Goal: Task Accomplishment & Management: Use online tool/utility

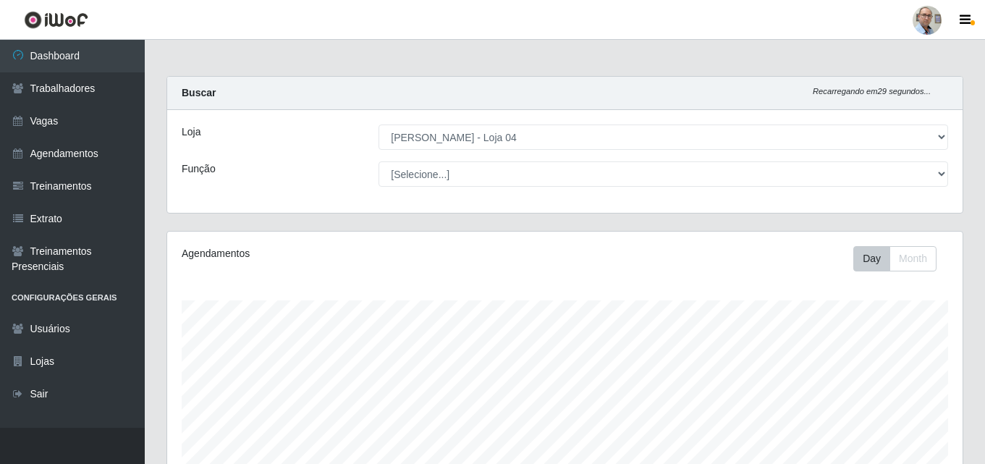
select select "251"
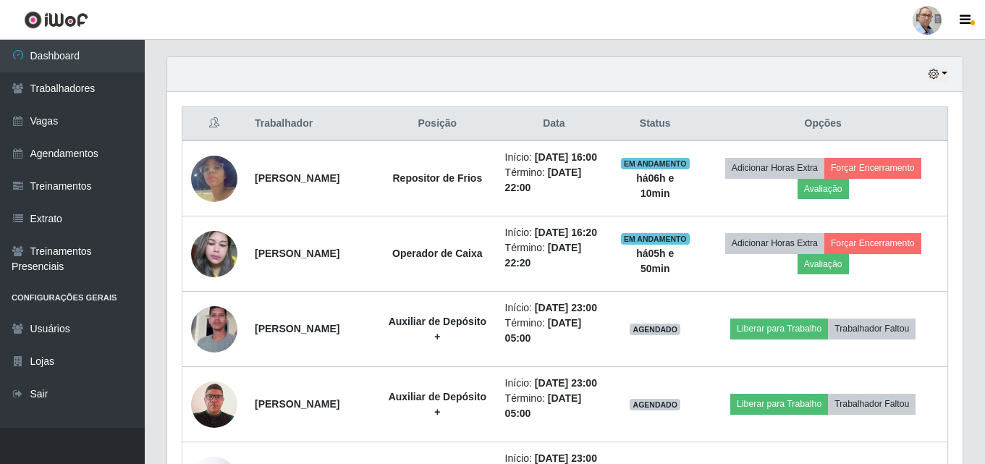
scroll to position [493, 0]
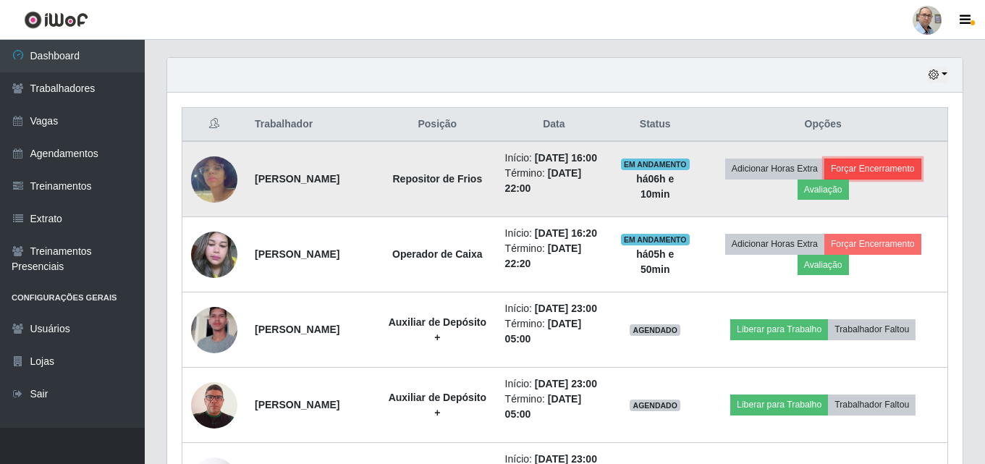
click at [889, 174] on button "Forçar Encerramento" at bounding box center [872, 169] width 97 height 20
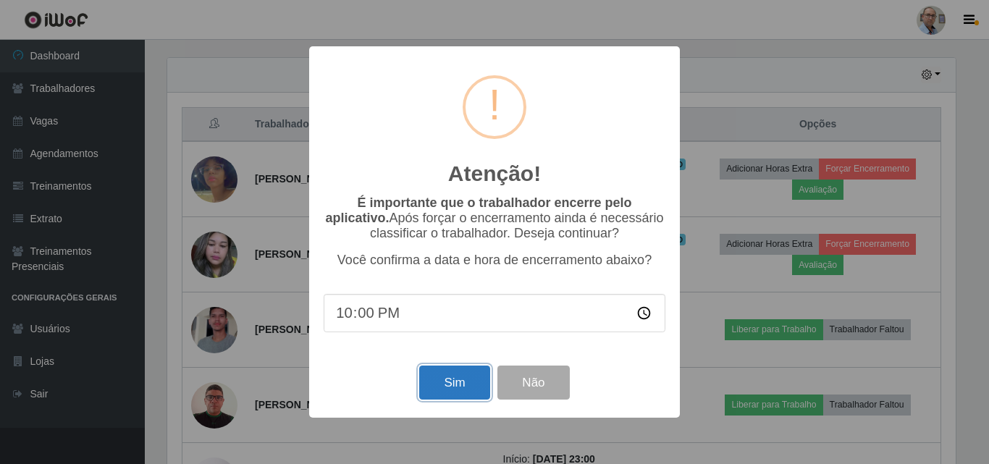
click at [455, 389] on button "Sim" at bounding box center [454, 383] width 70 height 34
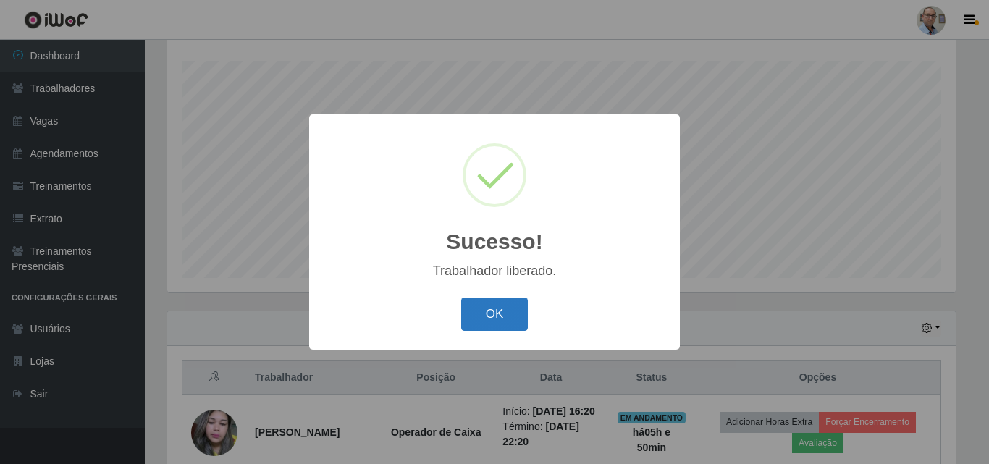
click at [525, 317] on button "OK" at bounding box center [494, 314] width 67 height 34
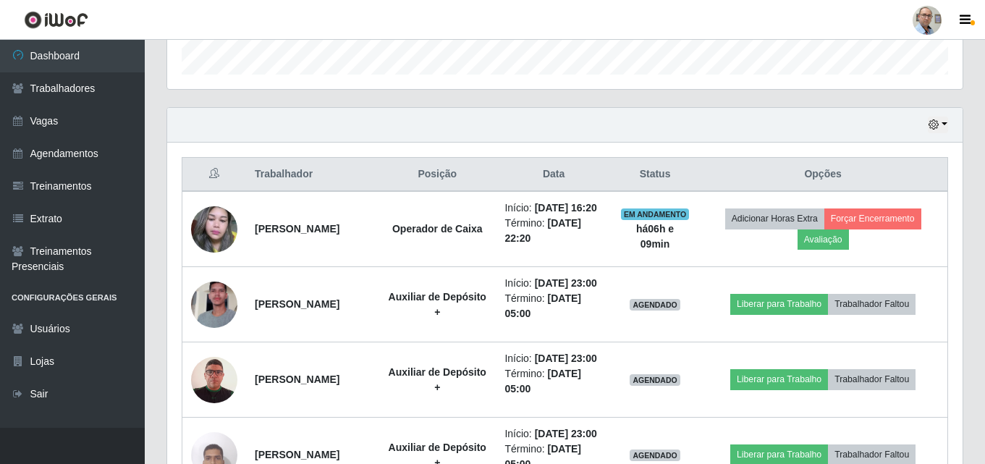
scroll to position [402, 0]
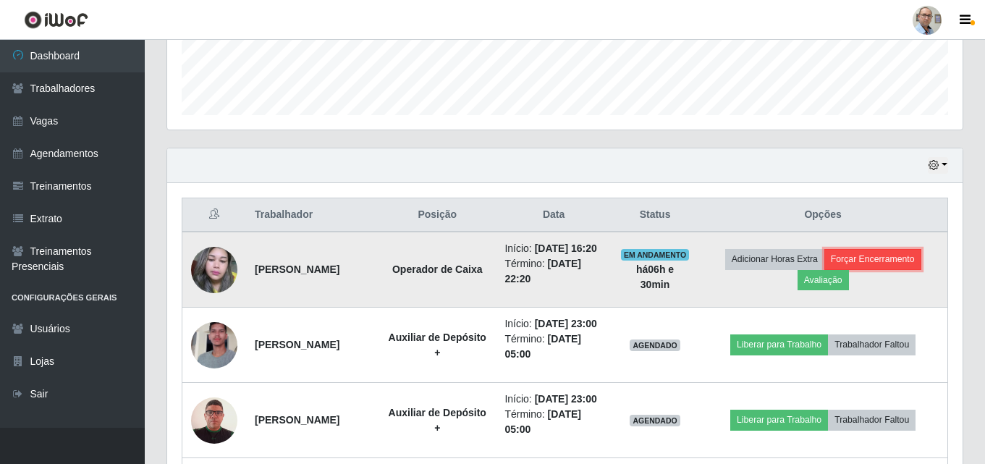
click at [881, 266] on button "Forçar Encerramento" at bounding box center [872, 259] width 97 height 20
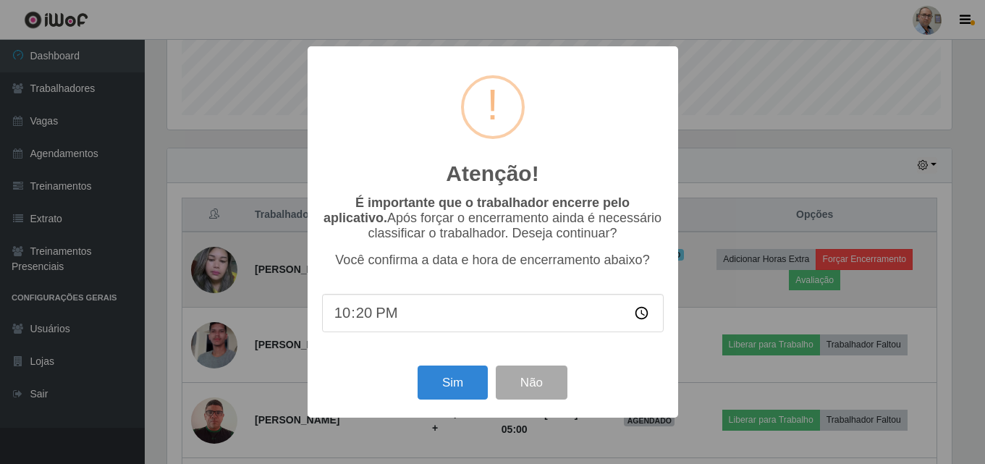
scroll to position [300, 788]
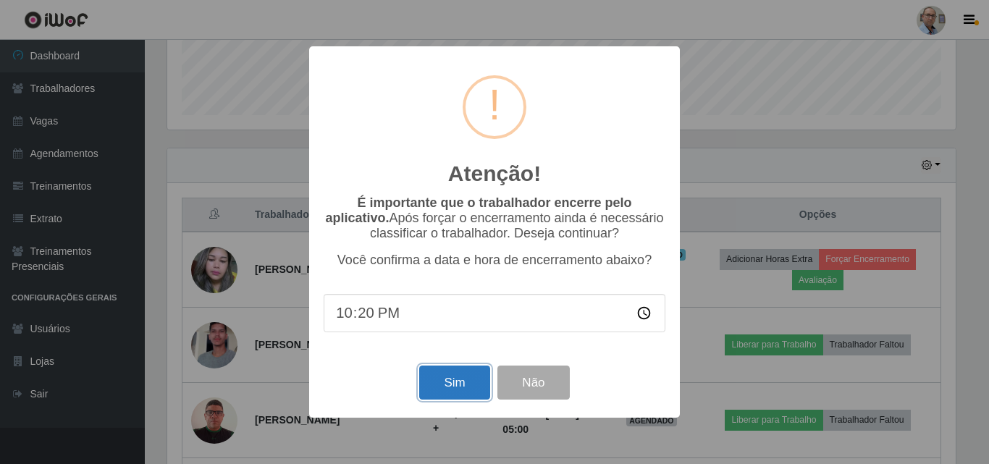
click at [464, 381] on button "Sim" at bounding box center [454, 383] width 70 height 34
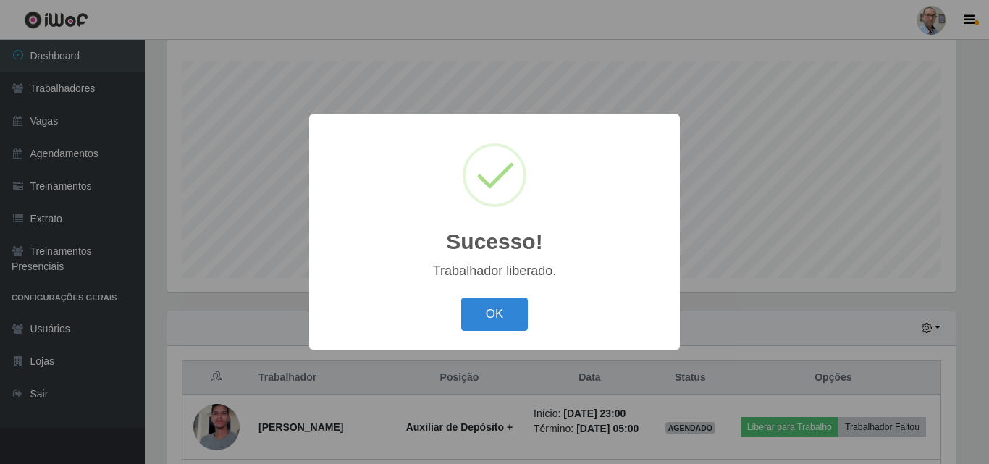
click at [788, 248] on div "Sucesso! × Trabalhador liberado. OK Cancel" at bounding box center [494, 232] width 989 height 464
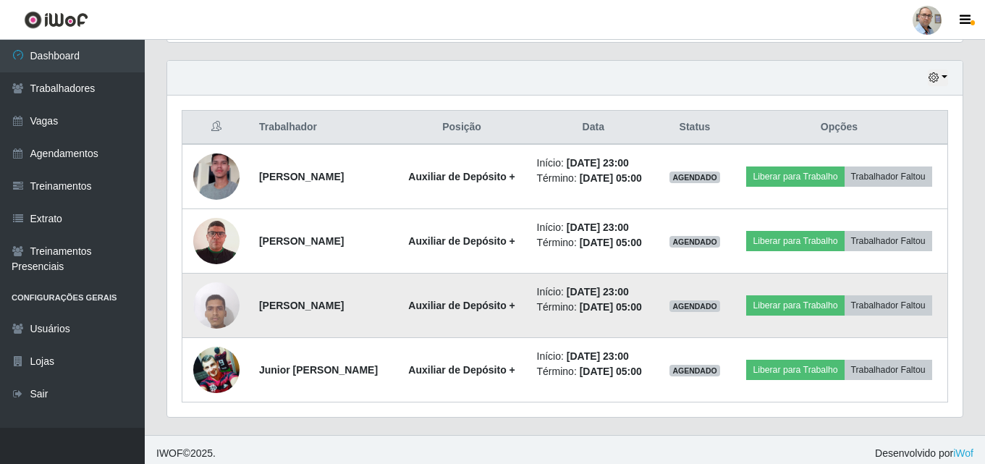
scroll to position [529, 0]
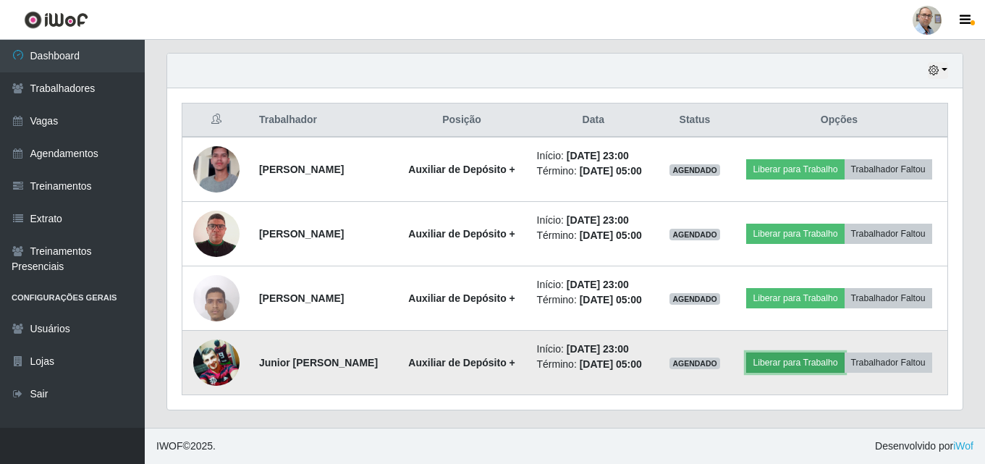
click at [844, 353] on button "Liberar para Trabalho" at bounding box center [795, 362] width 98 height 20
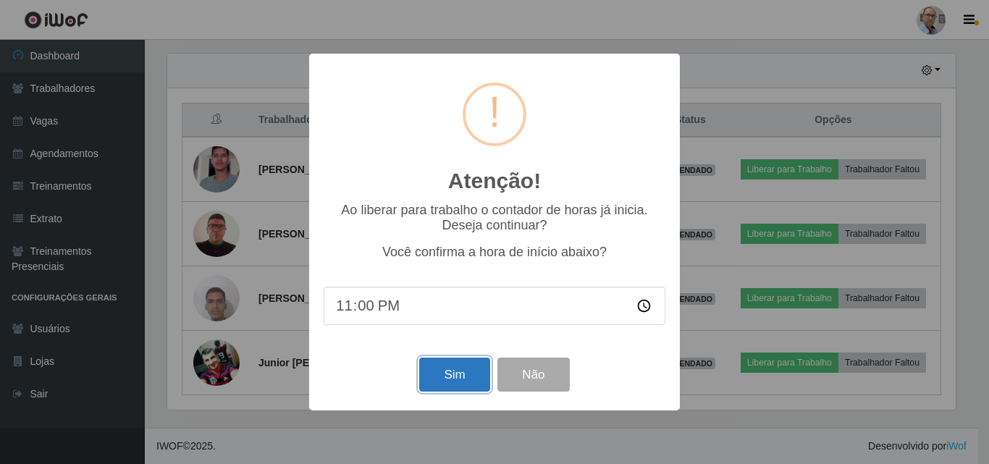
click at [457, 375] on button "Sim" at bounding box center [454, 375] width 70 height 34
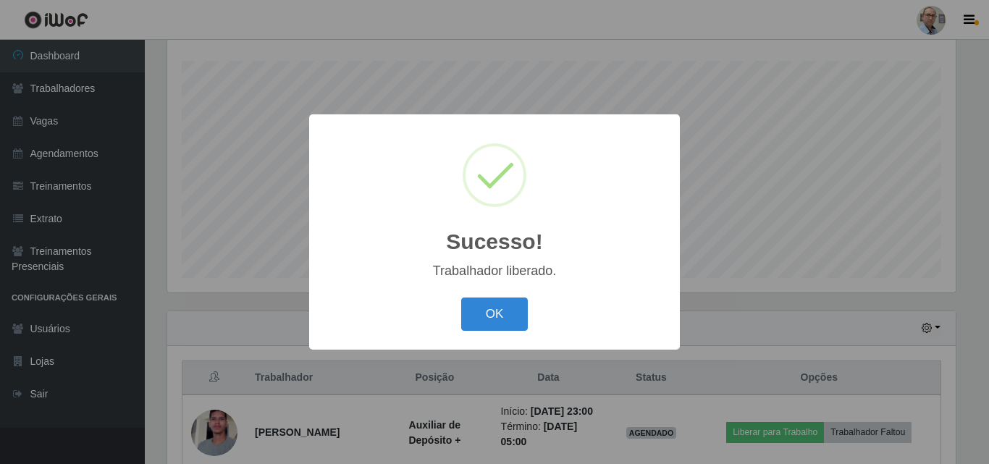
click at [699, 307] on div "Sucesso! × Trabalhador liberado. OK Cancel" at bounding box center [494, 232] width 989 height 464
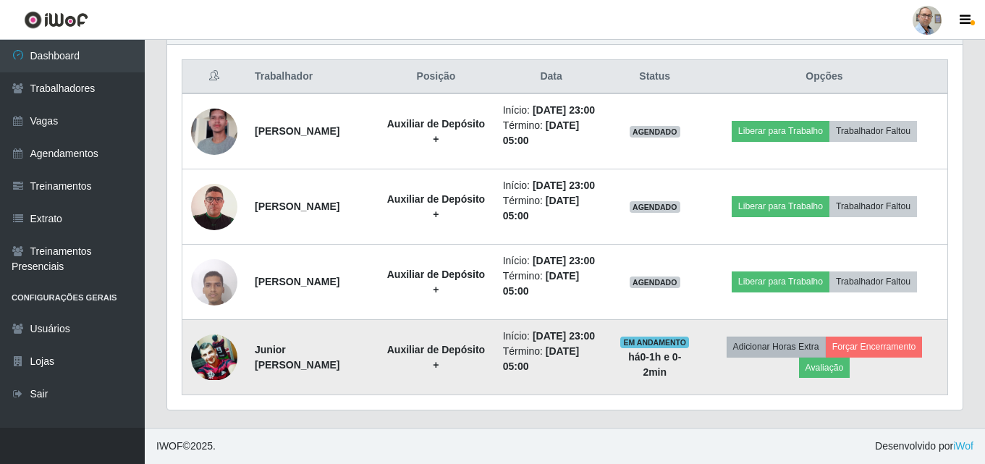
scroll to position [601, 0]
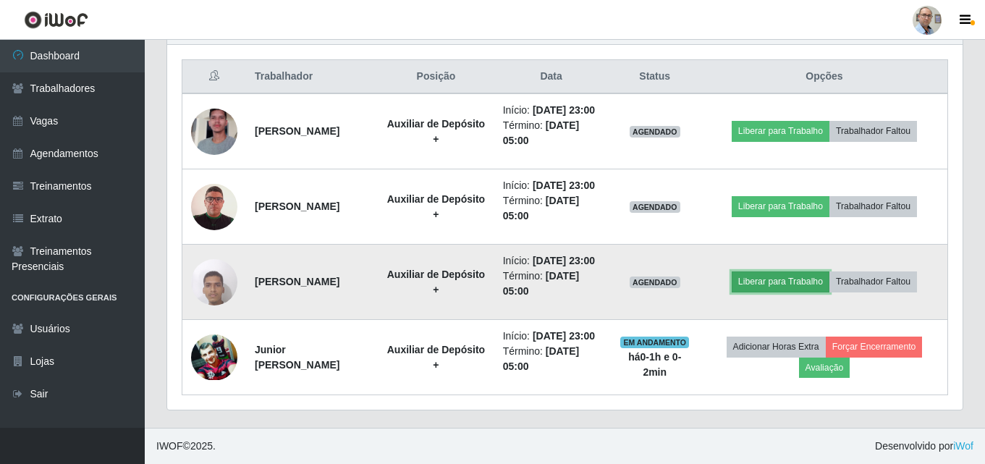
click at [780, 271] on button "Liberar para Trabalho" at bounding box center [781, 281] width 98 height 20
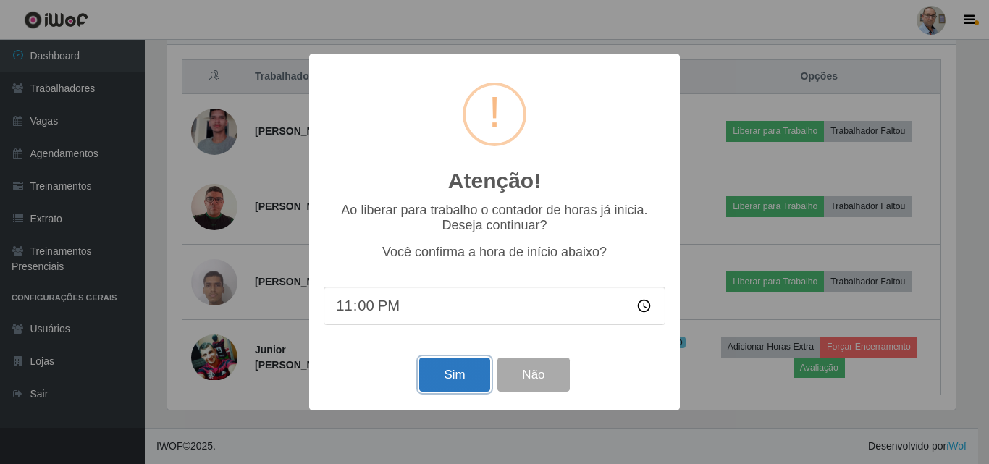
click at [436, 379] on button "Sim" at bounding box center [454, 375] width 70 height 34
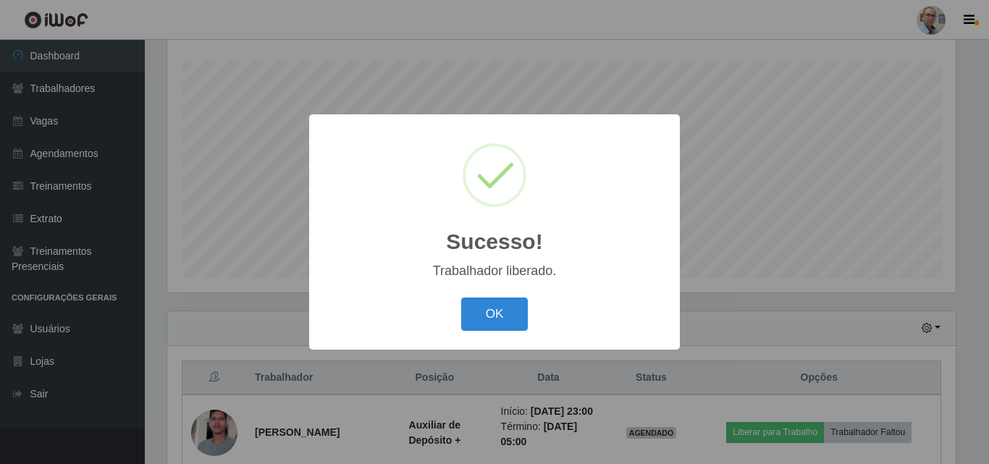
click at [762, 270] on div "Sucesso! × Trabalhador liberado. OK Cancel" at bounding box center [494, 232] width 989 height 464
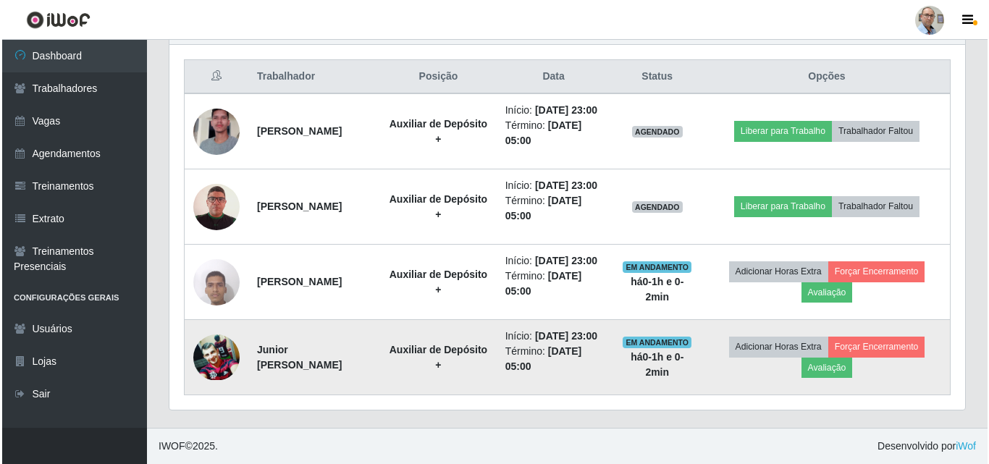
scroll to position [601, 0]
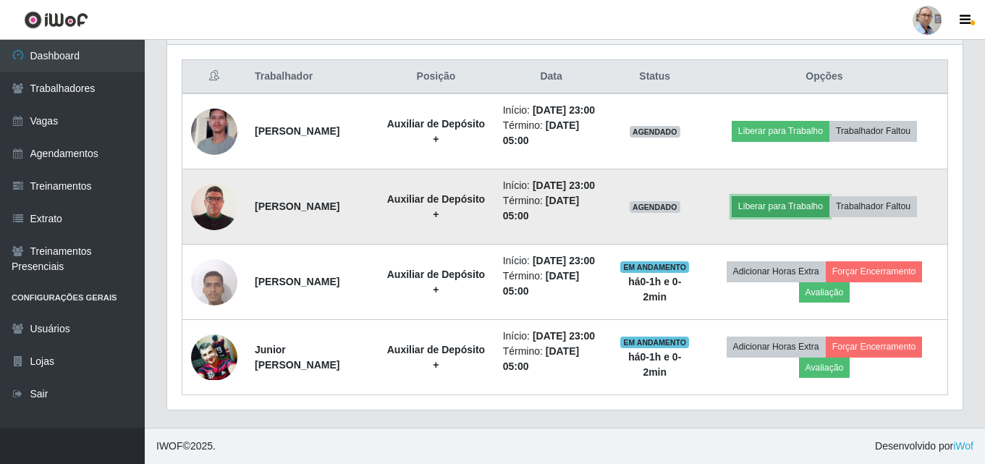
click at [792, 196] on button "Liberar para Trabalho" at bounding box center [781, 206] width 98 height 20
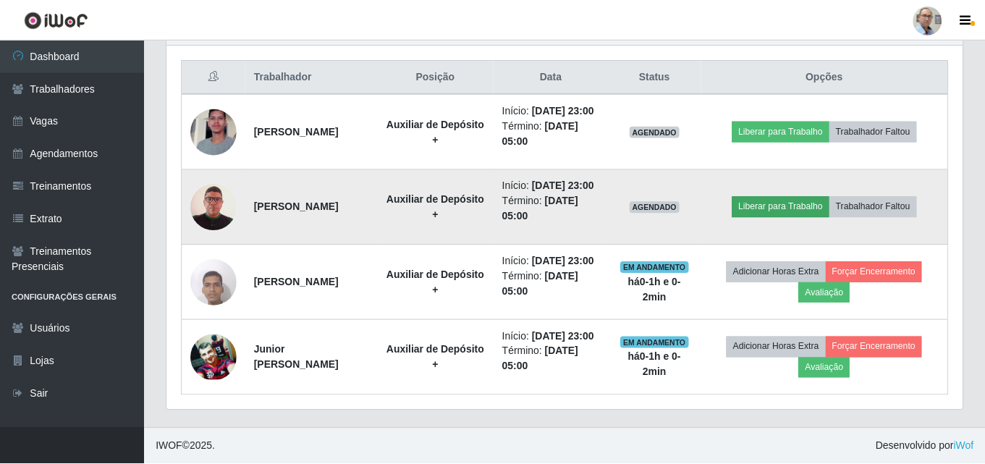
scroll to position [300, 788]
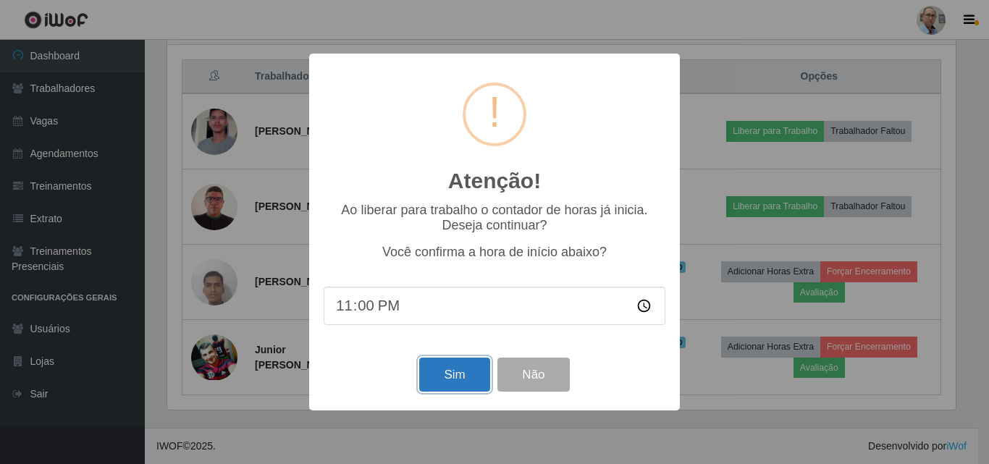
click at [421, 376] on button "Sim" at bounding box center [454, 375] width 70 height 34
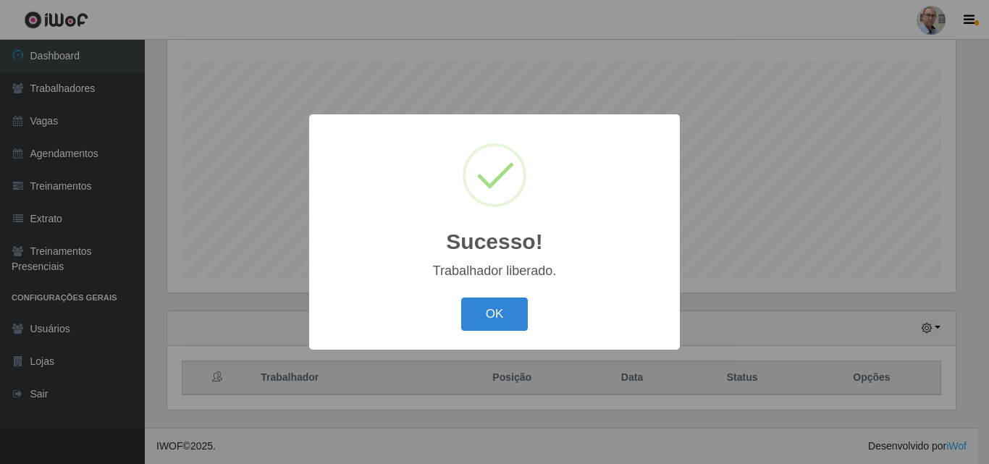
click at [680, 388] on div "Sucesso! × Trabalhador liberado. OK Cancel" at bounding box center [494, 232] width 989 height 464
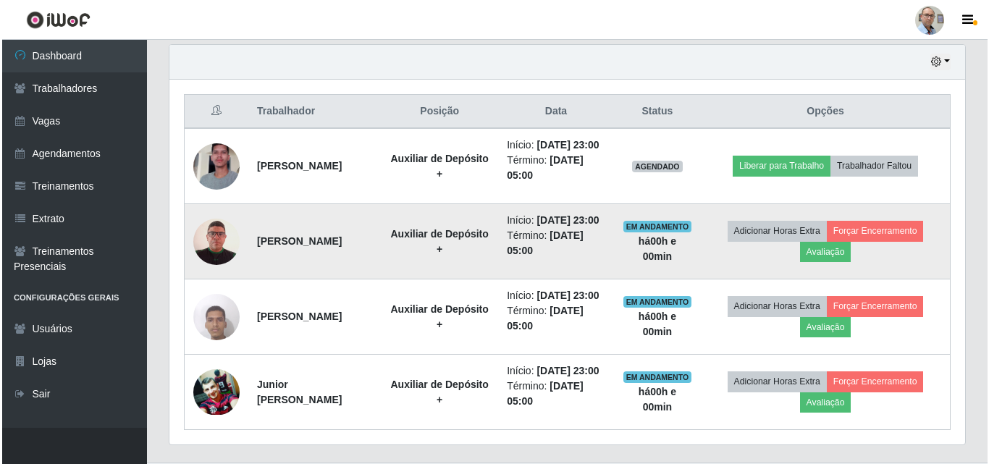
scroll to position [529, 0]
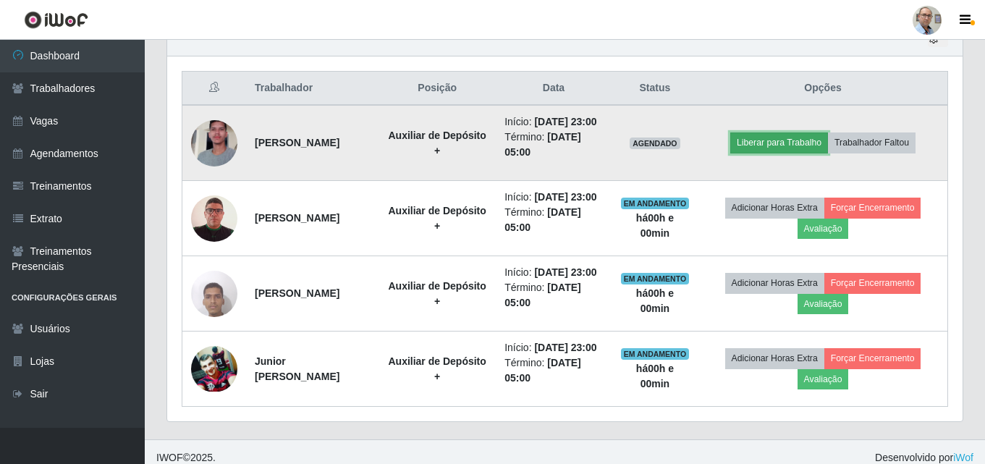
click at [795, 147] on button "Liberar para Trabalho" at bounding box center [779, 142] width 98 height 20
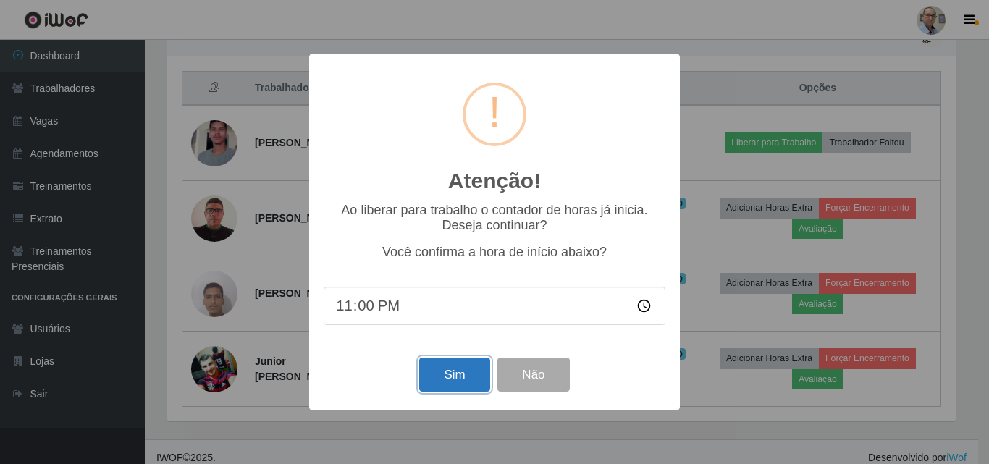
click at [446, 368] on button "Sim" at bounding box center [454, 375] width 70 height 34
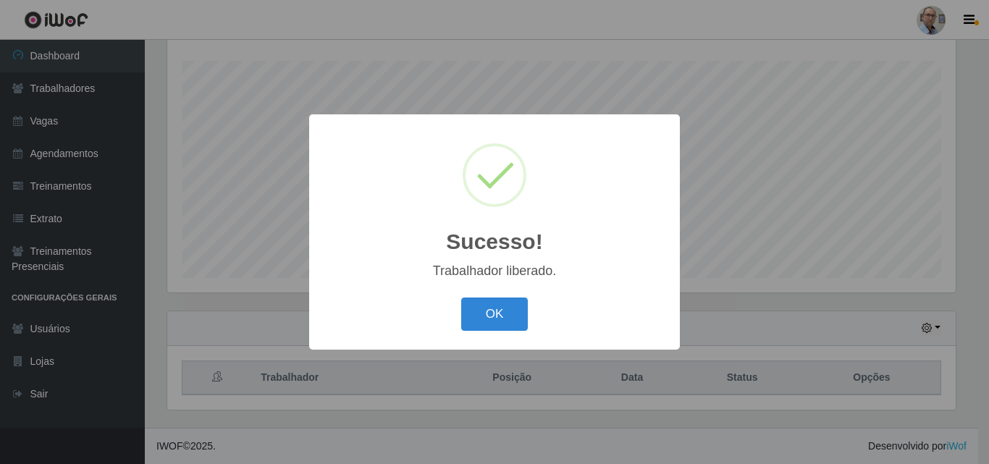
click at [772, 286] on div "Sucesso! × Trabalhador liberado. OK Cancel" at bounding box center [494, 232] width 989 height 464
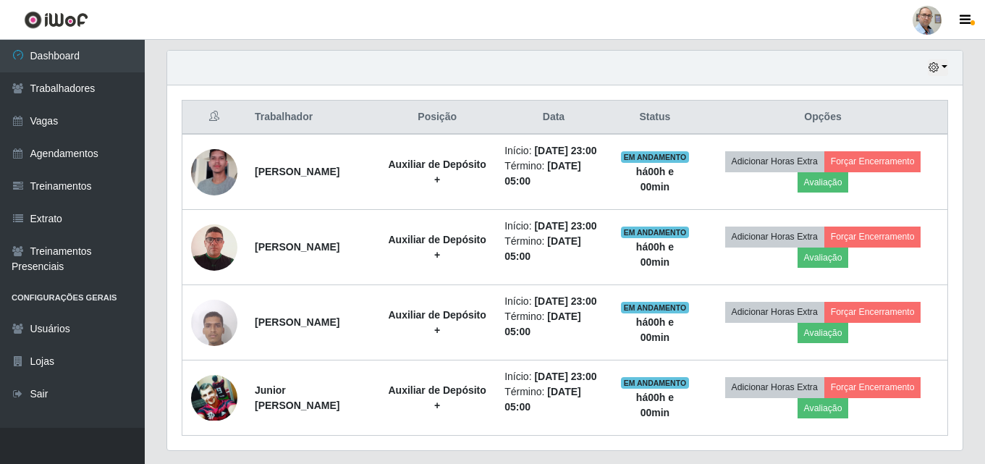
scroll to position [601, 0]
